Goal: Check status

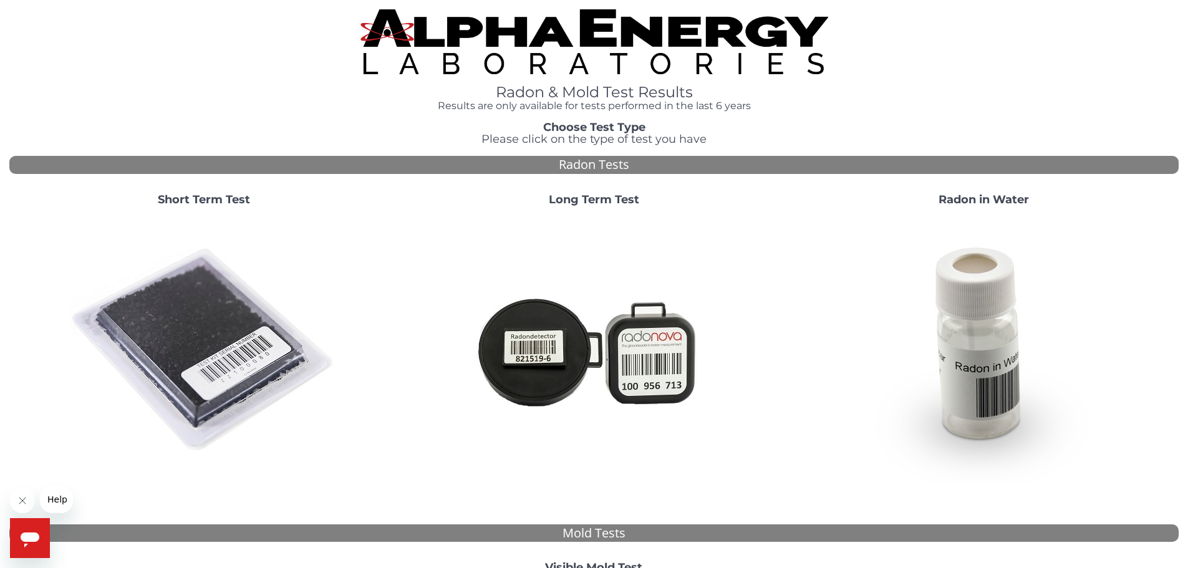
click at [588, 31] on img at bounding box center [595, 41] width 468 height 65
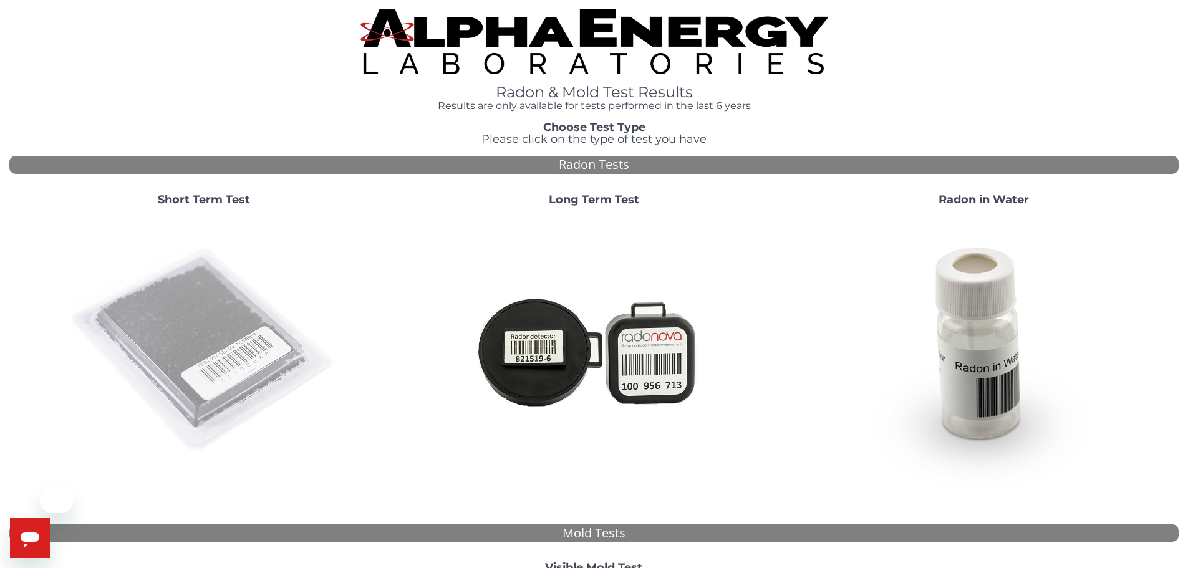
click at [190, 334] on img at bounding box center [204, 350] width 268 height 268
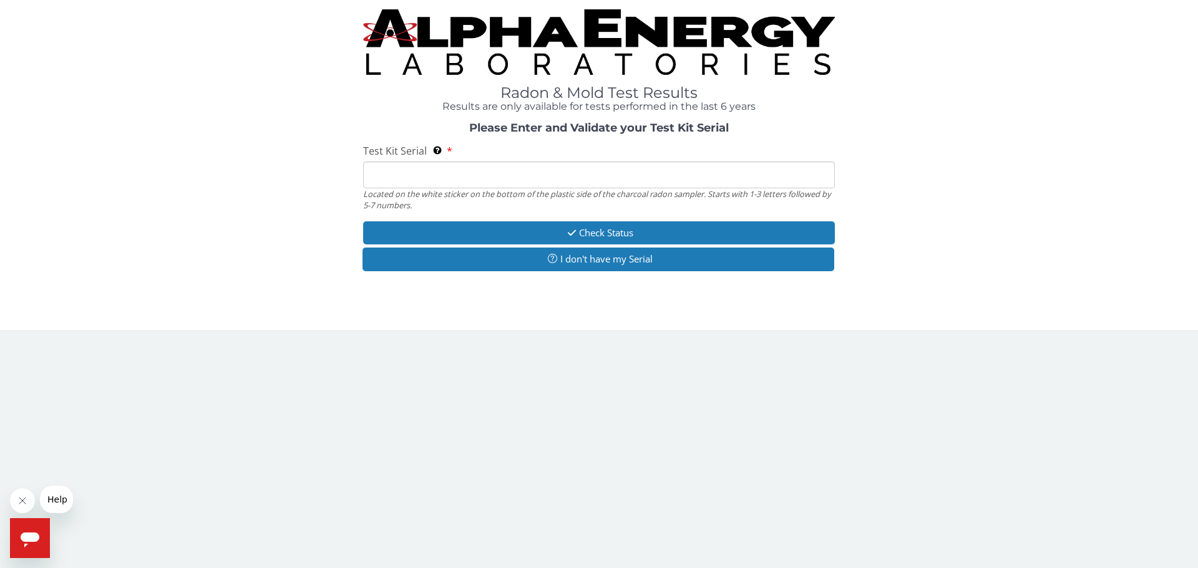
click at [411, 176] on input "Test Kit Serial Located on the white sticker on the bottom of the plastic side …" at bounding box center [599, 175] width 472 height 27
click at [389, 173] on input "Test Kit Serial Located on the white sticker on the bottom of the plastic side …" at bounding box center [599, 175] width 472 height 27
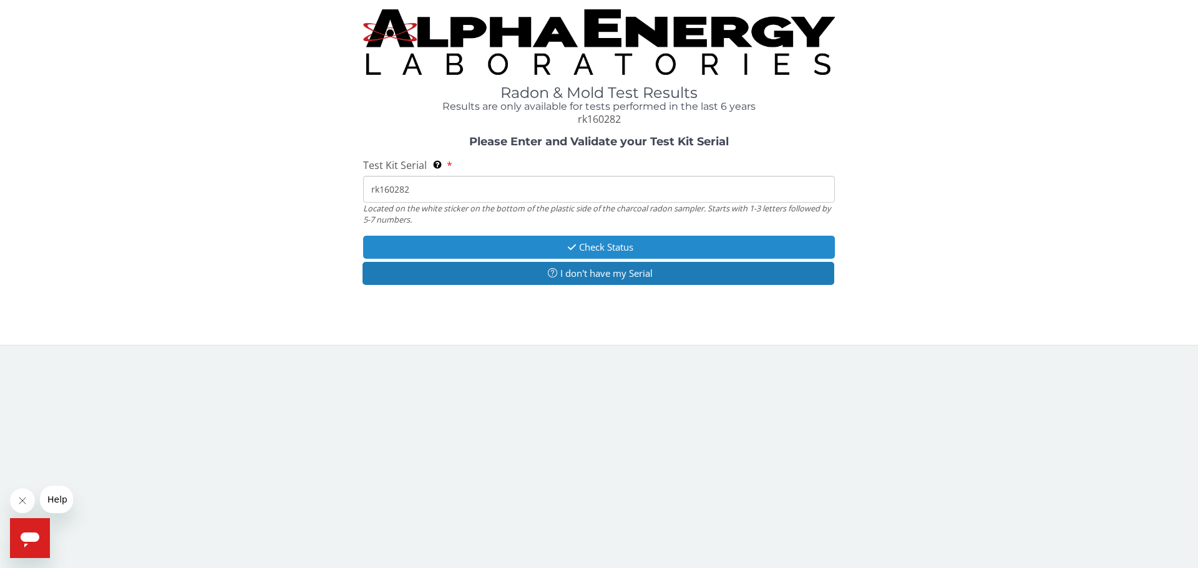
click at [594, 248] on button "Check Status" at bounding box center [599, 247] width 472 height 23
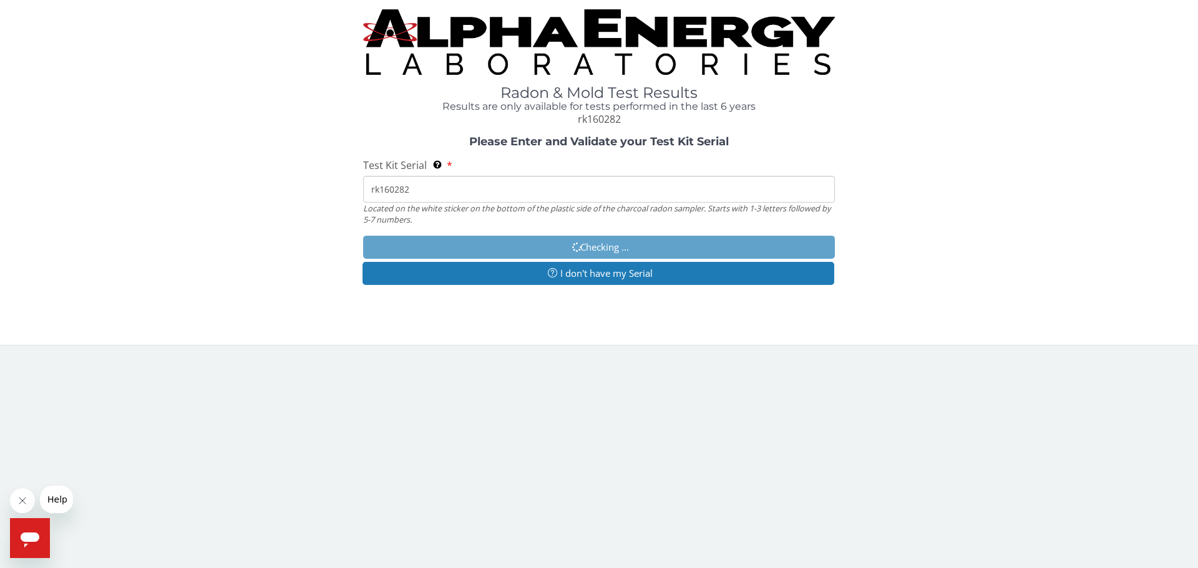
type input "RK160282"
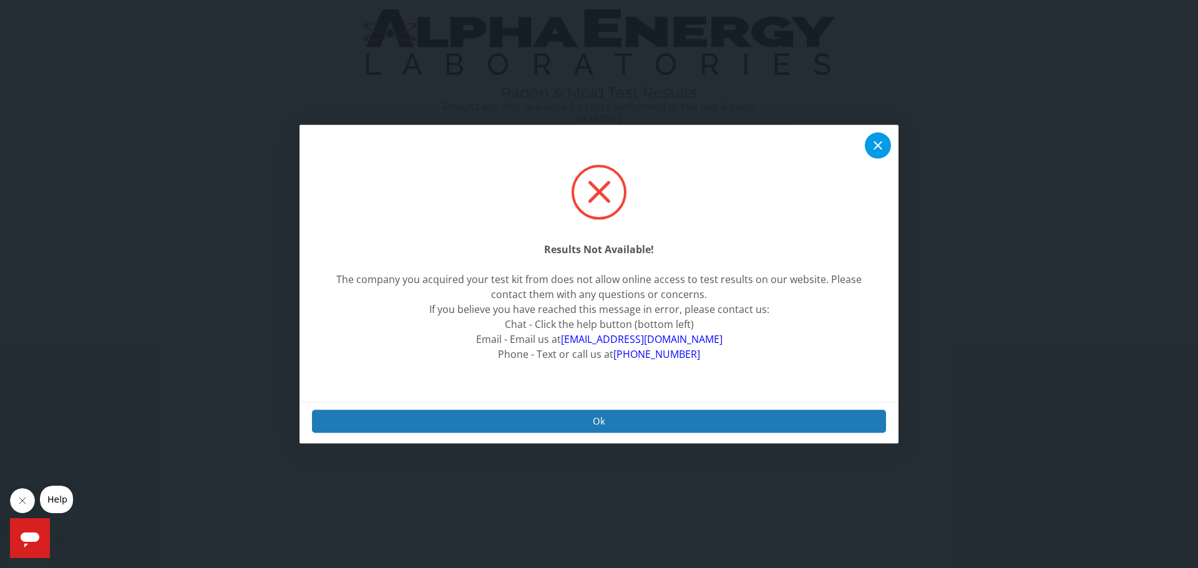
click at [877, 143] on icon at bounding box center [877, 145] width 15 height 15
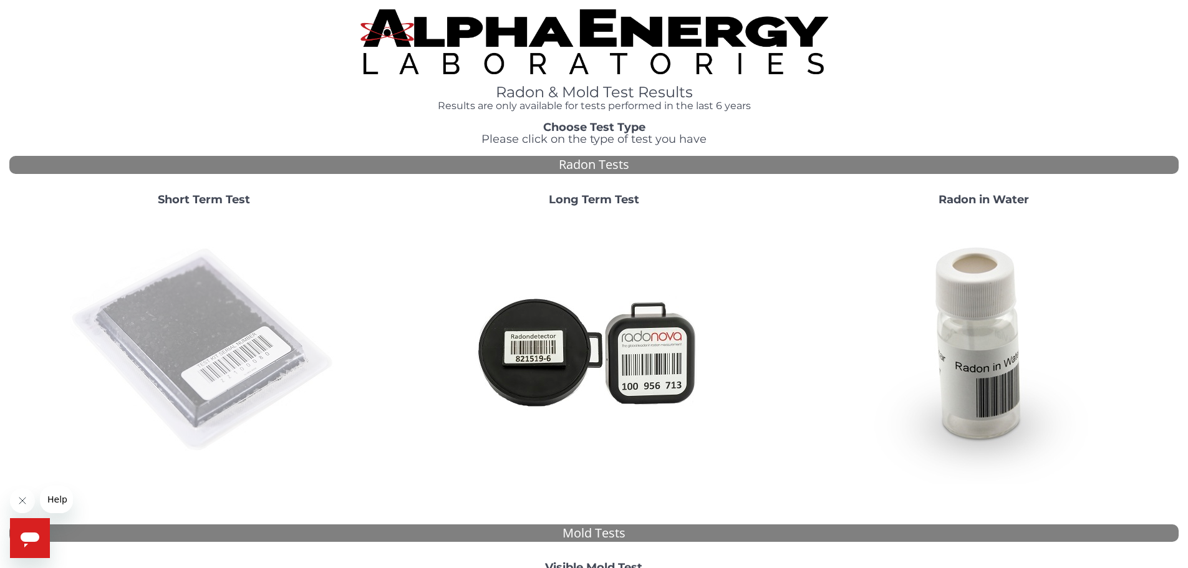
click at [203, 332] on img at bounding box center [204, 350] width 268 height 268
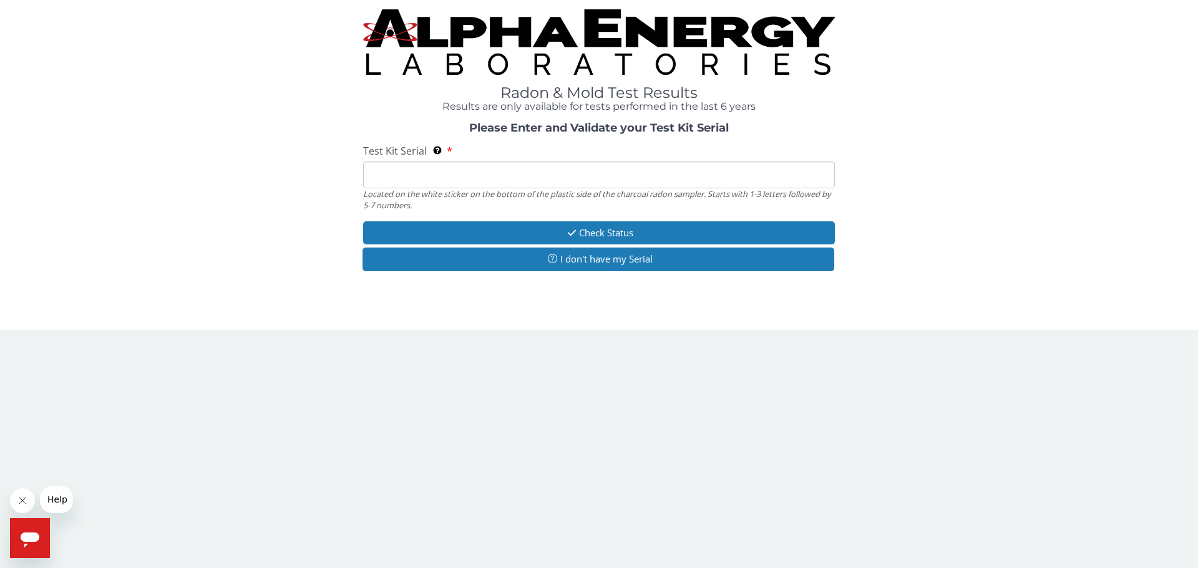
click at [432, 177] on input "Test Kit Serial Located on the white sticker on the bottom of the plastic side …" at bounding box center [599, 175] width 472 height 27
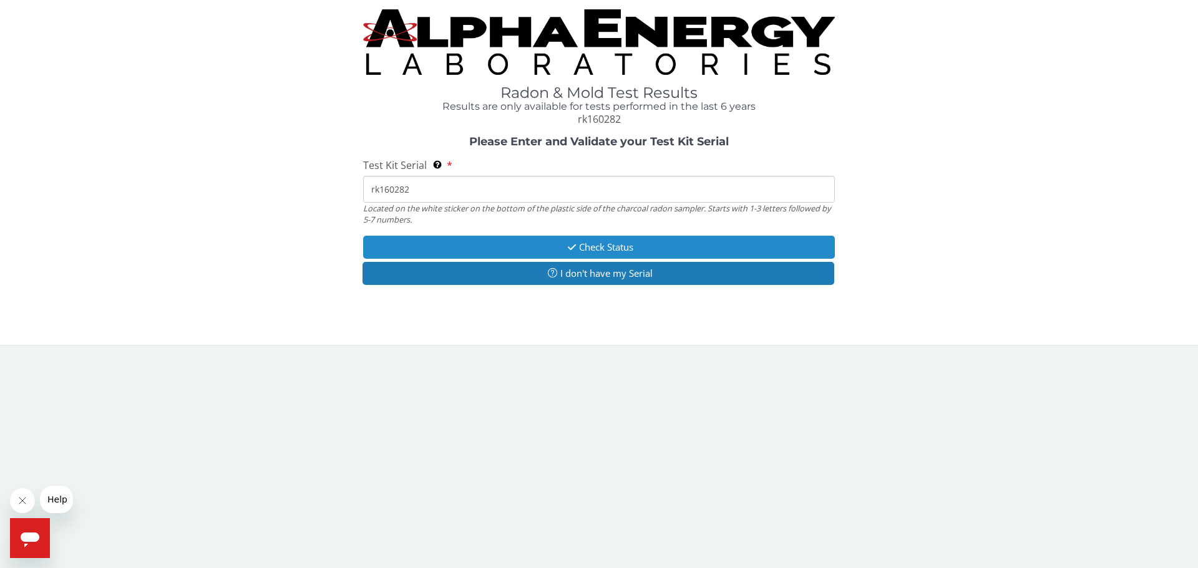
type input "rk160282"
click at [599, 246] on button "Check Status" at bounding box center [599, 247] width 472 height 23
